Goal: Find specific page/section: Find specific page/section

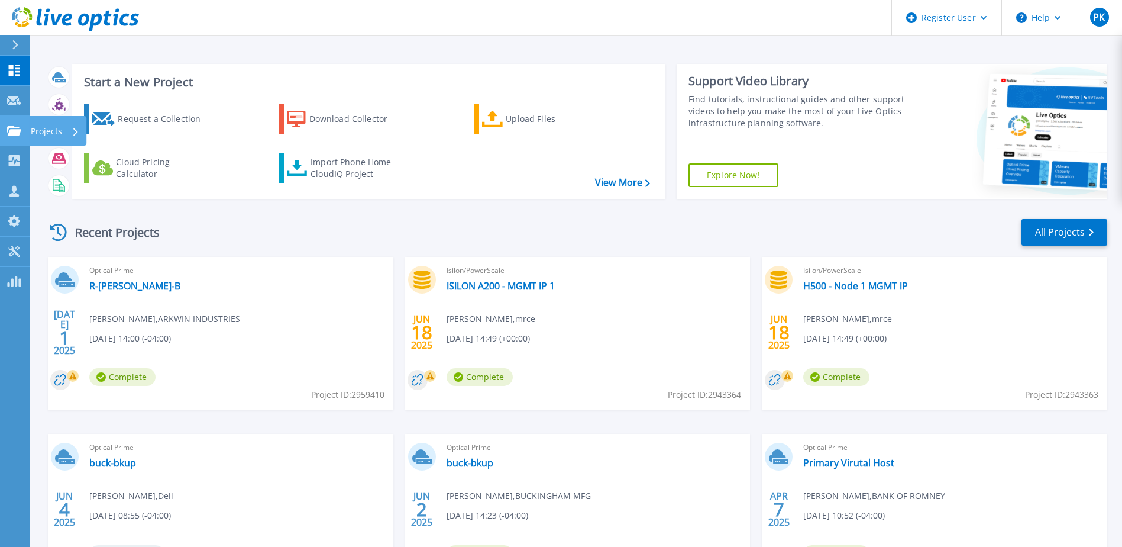
click at [40, 128] on p "Projects" at bounding box center [46, 131] width 31 height 31
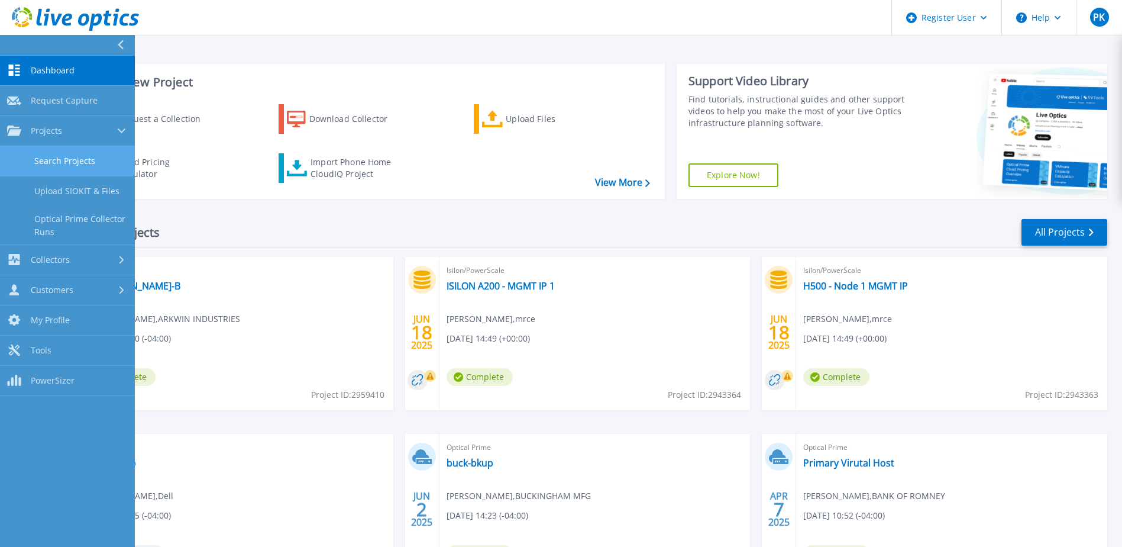
click at [60, 157] on link "Search Projects" at bounding box center [67, 161] width 135 height 30
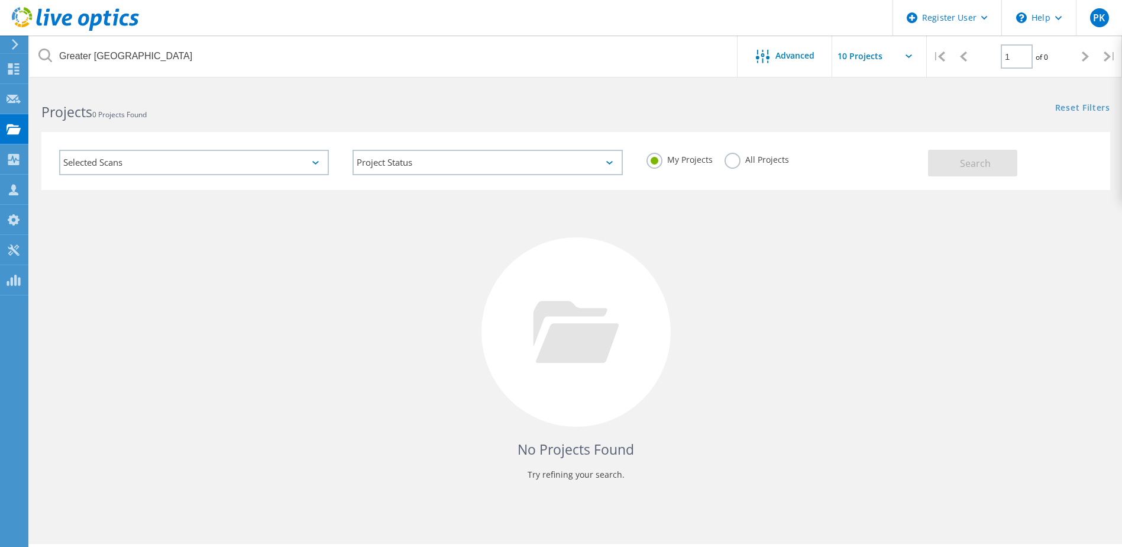
click at [728, 159] on label "All Projects" at bounding box center [757, 158] width 64 height 11
click at [0, 0] on input "All Projects" at bounding box center [0, 0] width 0 height 0
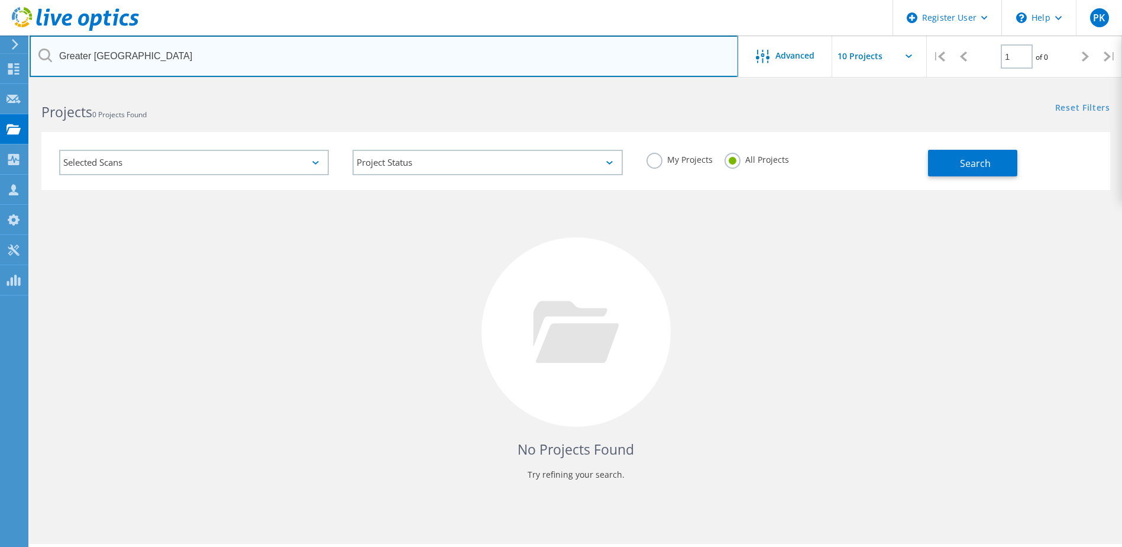
click at [171, 56] on input "Greater [GEOGRAPHIC_DATA]" at bounding box center [384, 55] width 709 height 41
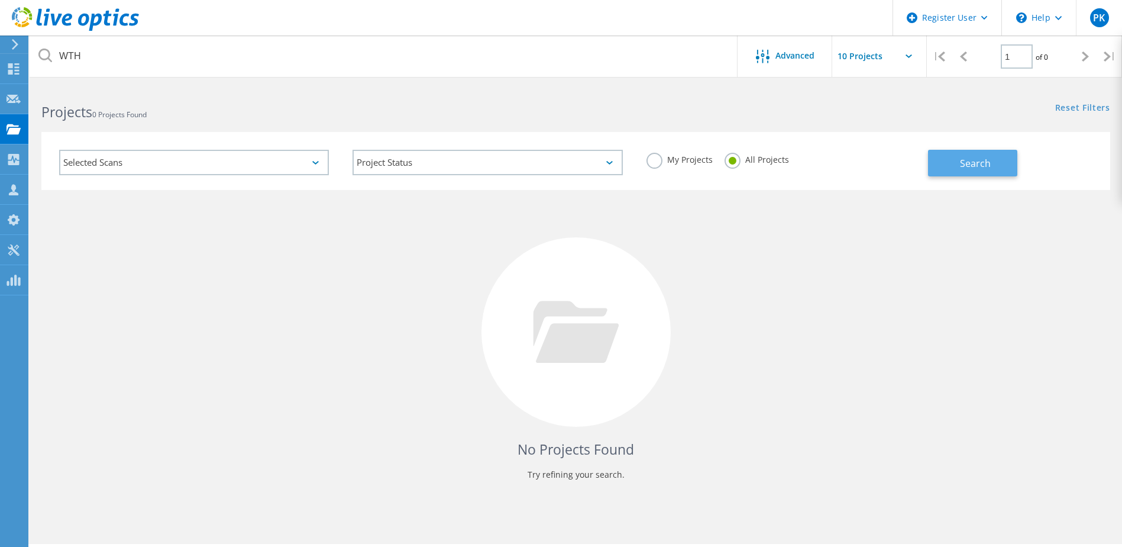
click at [957, 164] on button "Search" at bounding box center [972, 163] width 89 height 27
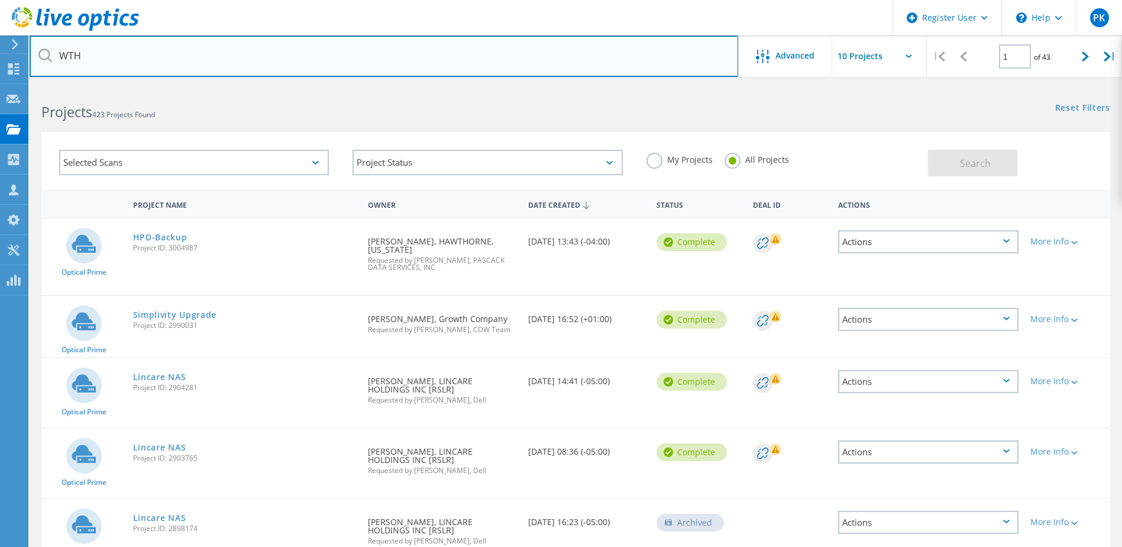
click at [111, 56] on input "WTH" at bounding box center [384, 55] width 709 height 41
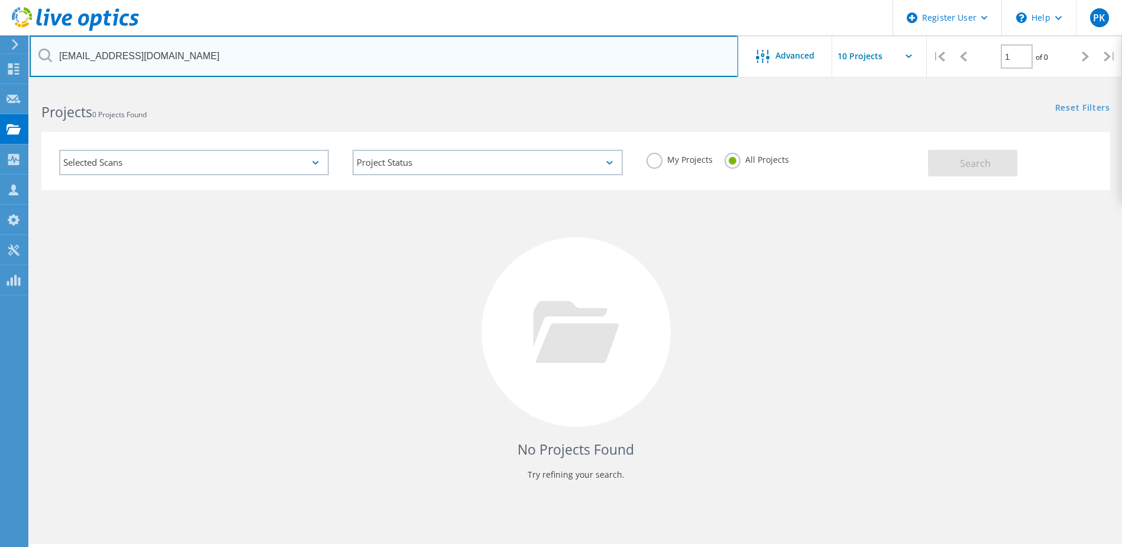
drag, startPoint x: 89, startPoint y: 54, endPoint x: 44, endPoint y: 57, distance: 44.5
click at [44, 57] on div "[EMAIL_ADDRESS][DOMAIN_NAME]" at bounding box center [384, 55] width 708 height 41
type input "[EMAIL_ADDRESS][DOMAIN_NAME]"
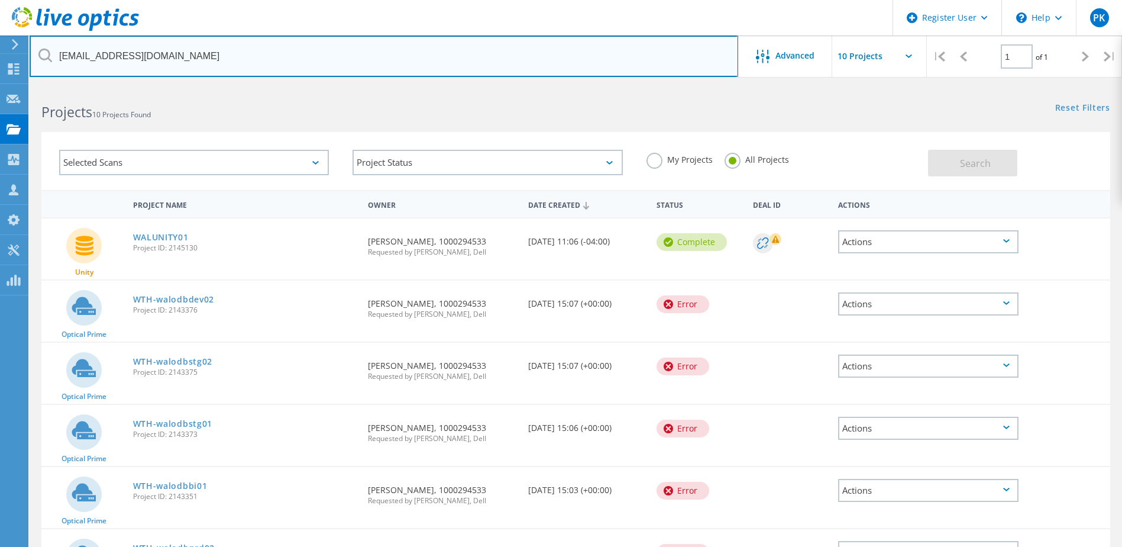
drag, startPoint x: 150, startPoint y: 56, endPoint x: 57, endPoint y: 59, distance: 92.9
click at [57, 59] on input "[EMAIL_ADDRESS][DOMAIN_NAME]" at bounding box center [384, 55] width 709 height 41
